Goal: Find specific page/section: Find specific page/section

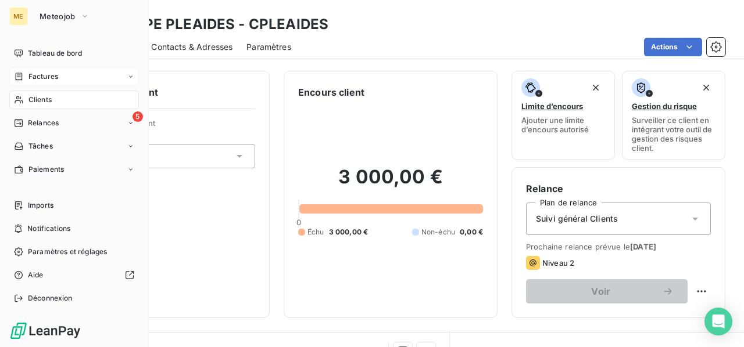
scroll to position [174, 0]
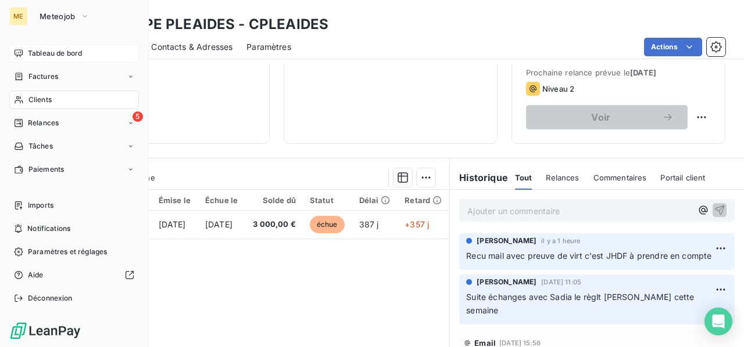
click at [53, 51] on span "Tableau de bord" at bounding box center [55, 53] width 54 height 10
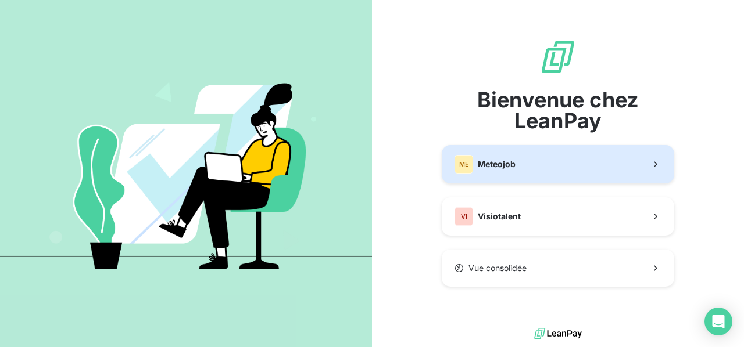
click at [506, 169] on span "Meteojob" at bounding box center [497, 165] width 38 height 12
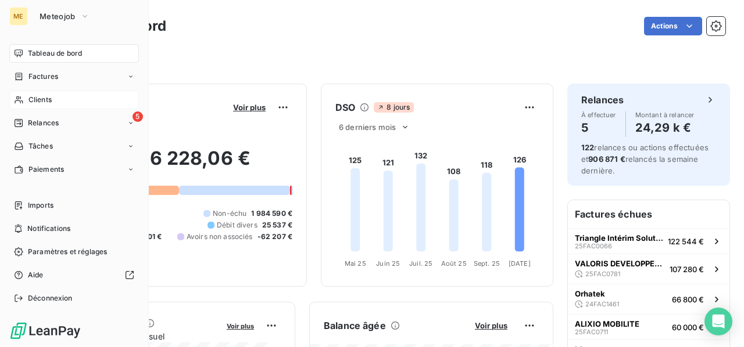
click at [41, 95] on span "Clients" at bounding box center [39, 100] width 23 height 10
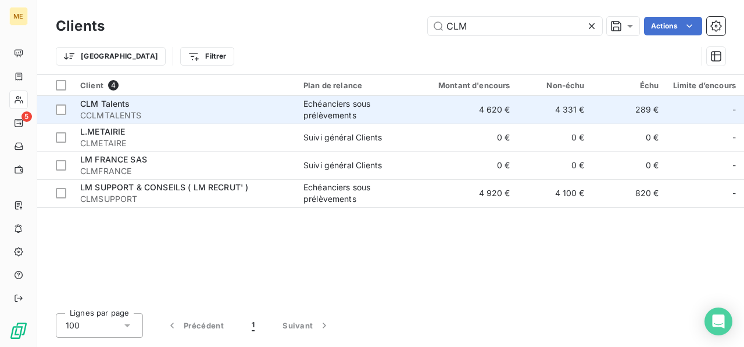
type input "CLM"
click at [125, 114] on span "CCLMTALENTS" at bounding box center [184, 116] width 209 height 12
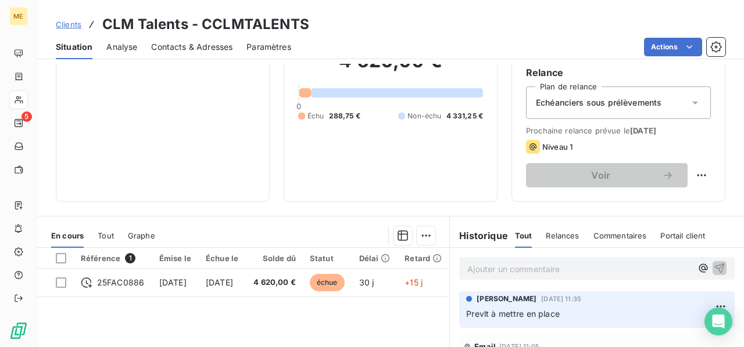
scroll to position [174, 0]
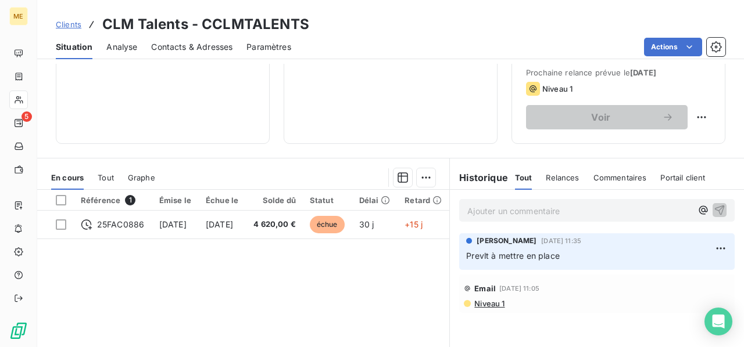
click at [487, 209] on p "Ajouter un commentaire ﻿" at bounding box center [579, 211] width 224 height 15
